Goal: Task Accomplishment & Management: Manage account settings

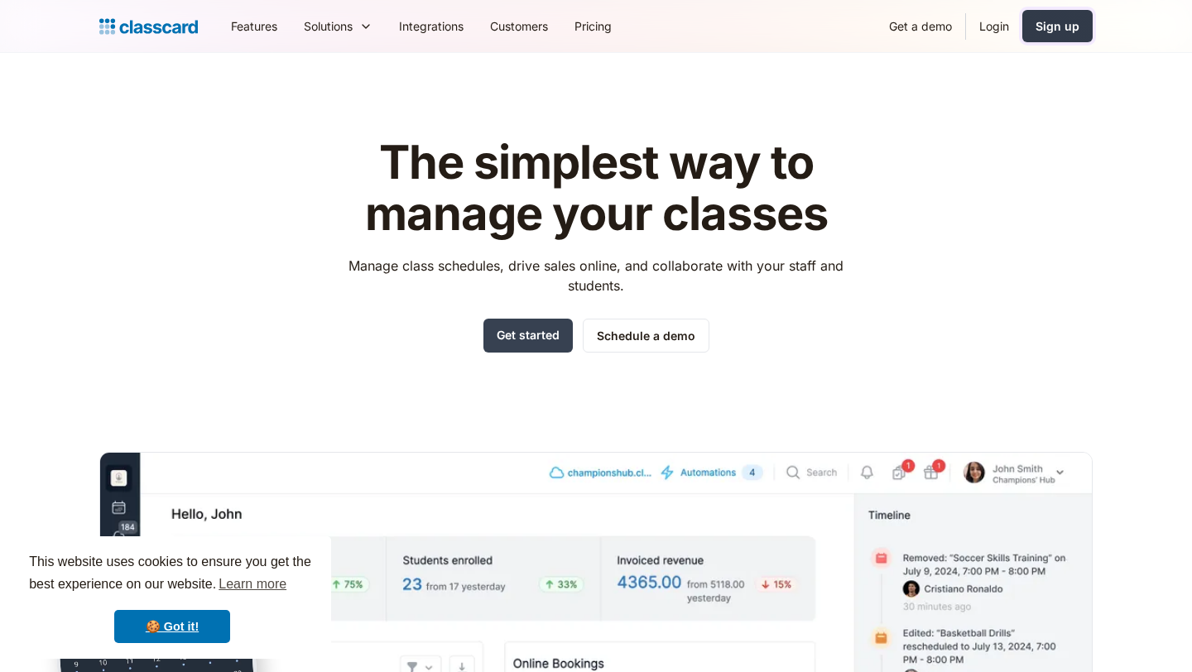
click at [1056, 29] on div "Sign up" at bounding box center [1057, 25] width 44 height 17
click at [999, 26] on link "Login" at bounding box center [994, 25] width 56 height 37
